Goal: Obtain resource: Download file/media

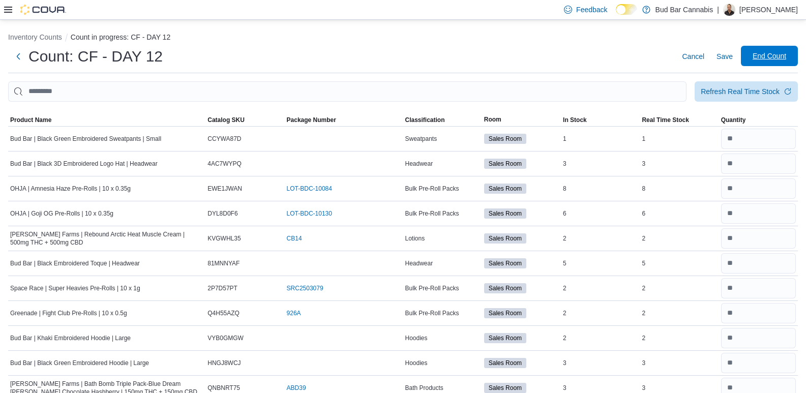
click at [759, 61] on span "End Count" at bounding box center [769, 56] width 45 height 20
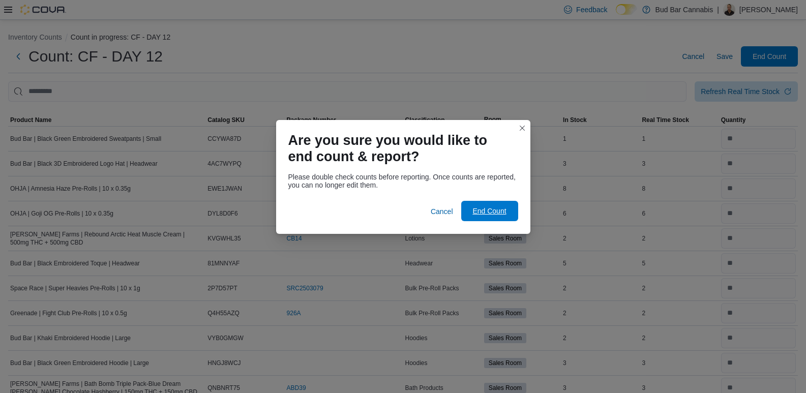
click at [486, 217] on span "End Count" at bounding box center [489, 211] width 45 height 20
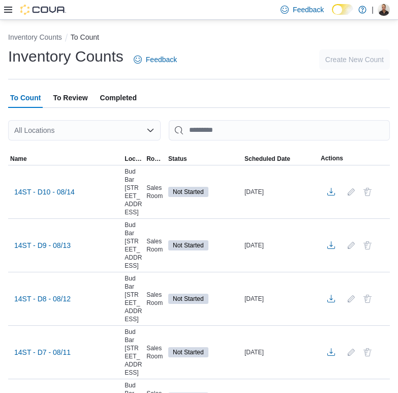
click at [9, 10] on icon at bounding box center [8, 10] width 8 height 6
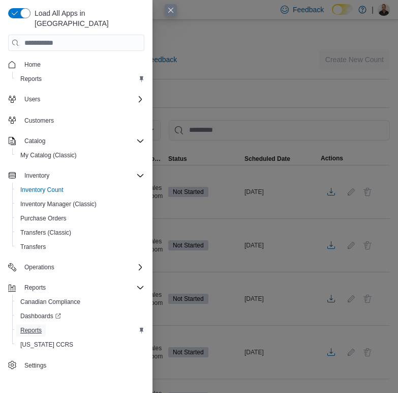
drag, startPoint x: 35, startPoint y: 318, endPoint x: 279, endPoint y: 3, distance: 399.0
click at [35, 326] on span "Reports" at bounding box center [30, 330] width 21 height 8
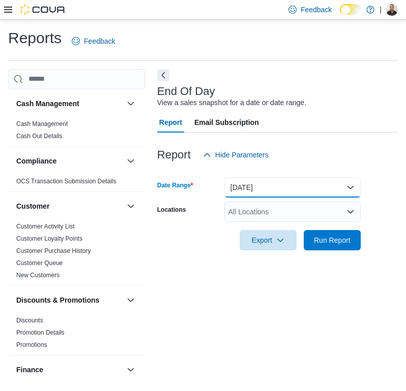
click at [269, 188] on button "Today" at bounding box center [292, 187] width 136 height 20
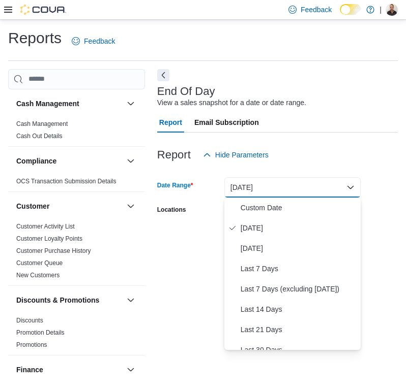
click at [175, 311] on div "End Of Day View a sales snapshot for a date or date range. Report Email Subscri…" at bounding box center [277, 226] width 240 height 314
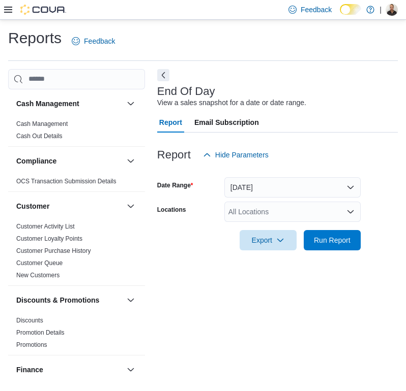
click at [230, 217] on div "All Locations" at bounding box center [292, 212] width 136 height 20
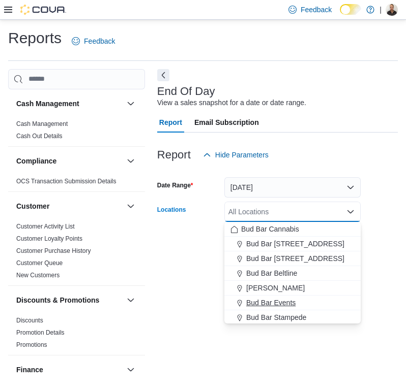
click at [314, 297] on button "Bud Bar Events" at bounding box center [292, 303] width 136 height 15
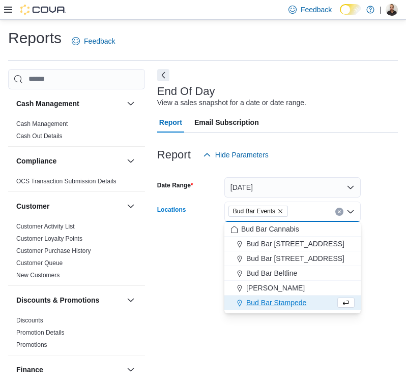
click at [279, 209] on icon "Remove Bud Bar Events from selection in this group" at bounding box center [280, 211] width 6 height 6
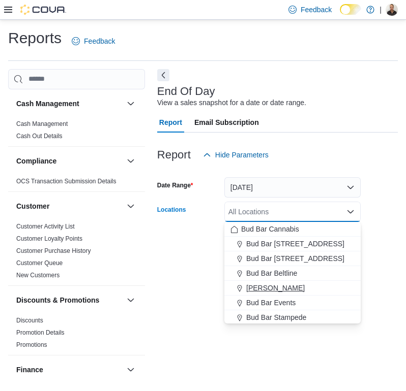
click at [290, 289] on span "Bud Bar Crowfoot" at bounding box center [275, 288] width 58 height 10
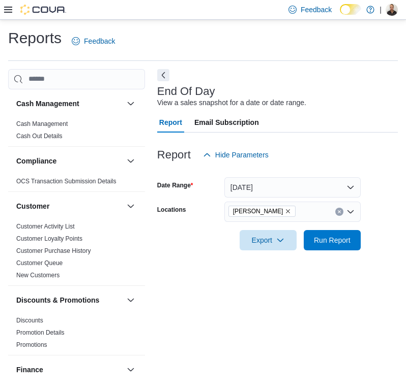
click at [202, 300] on div "End Of Day View a sales snapshot for a date or date range. Report Email Subscri…" at bounding box center [277, 226] width 240 height 314
click at [253, 236] on span "Export" at bounding box center [268, 240] width 45 height 20
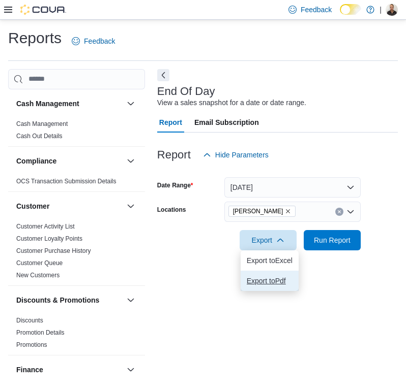
click at [259, 280] on span "Export to Pdf" at bounding box center [270, 281] width 46 height 8
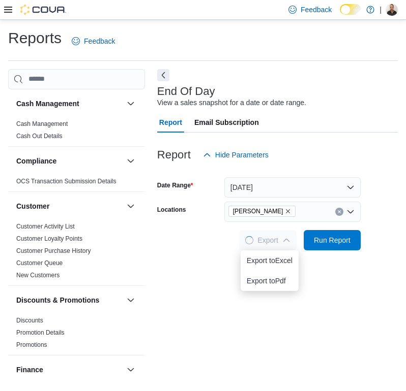
click at [213, 334] on div "End Of Day View a sales snapshot for a date or date range. Report Email Subscri…" at bounding box center [277, 226] width 240 height 314
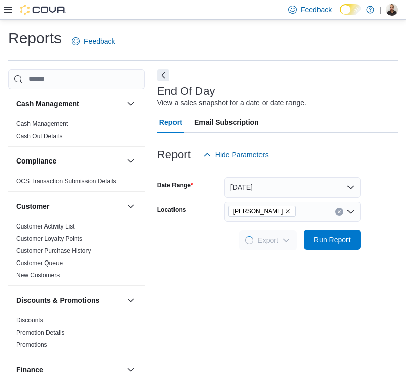
click at [347, 247] on span "Run Report" at bounding box center [332, 240] width 45 height 20
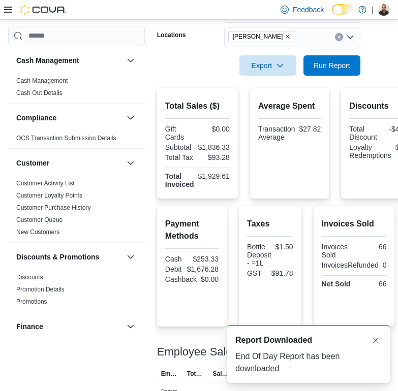
scroll to position [253, 0]
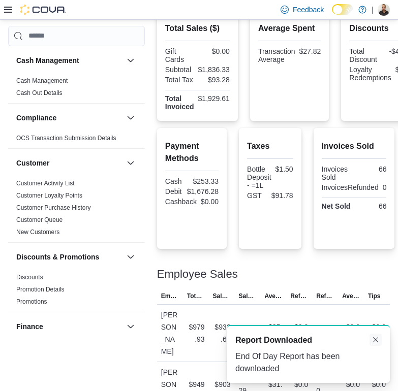
click at [377, 344] on button "Dismiss toast" at bounding box center [376, 340] width 12 height 12
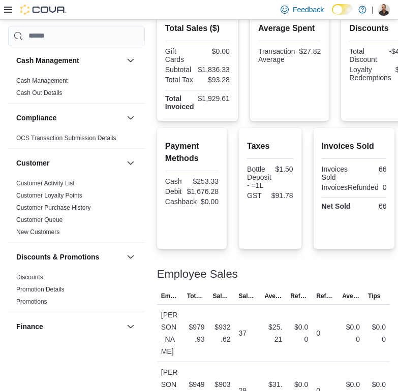
click at [232, 15] on div "Feedback Dark Mode Bud Bar Cannabis | Stephanie M" at bounding box center [199, 10] width 398 height 20
